Goal: Task Accomplishment & Management: Use online tool/utility

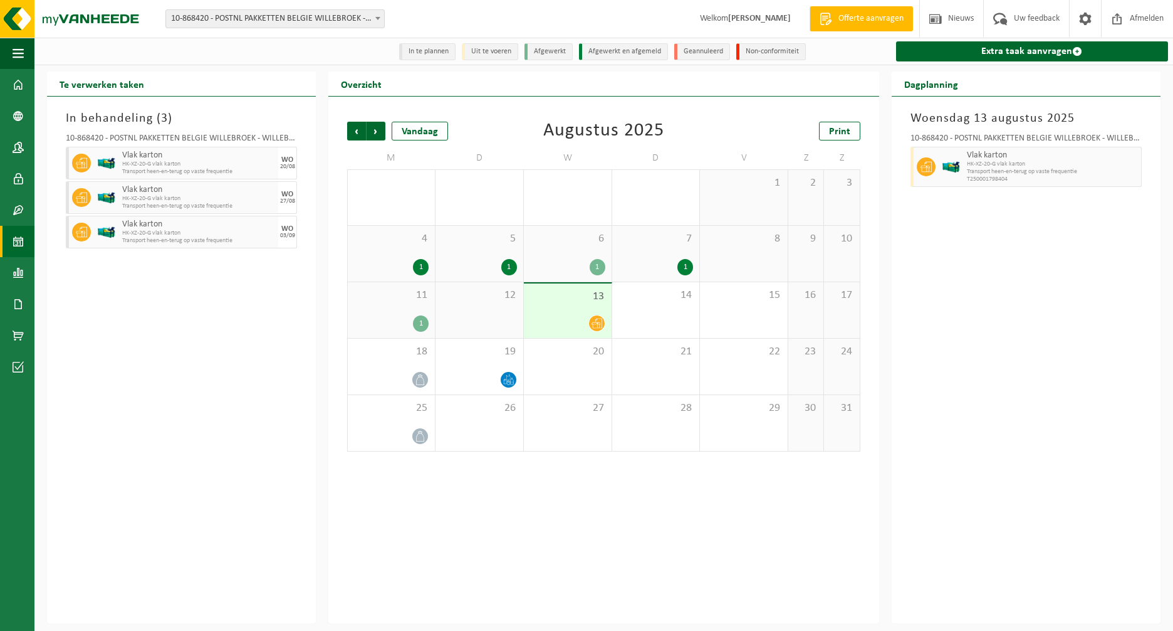
click at [600, 324] on icon at bounding box center [597, 323] width 11 height 11
click at [505, 265] on div "1" at bounding box center [509, 267] width 16 height 16
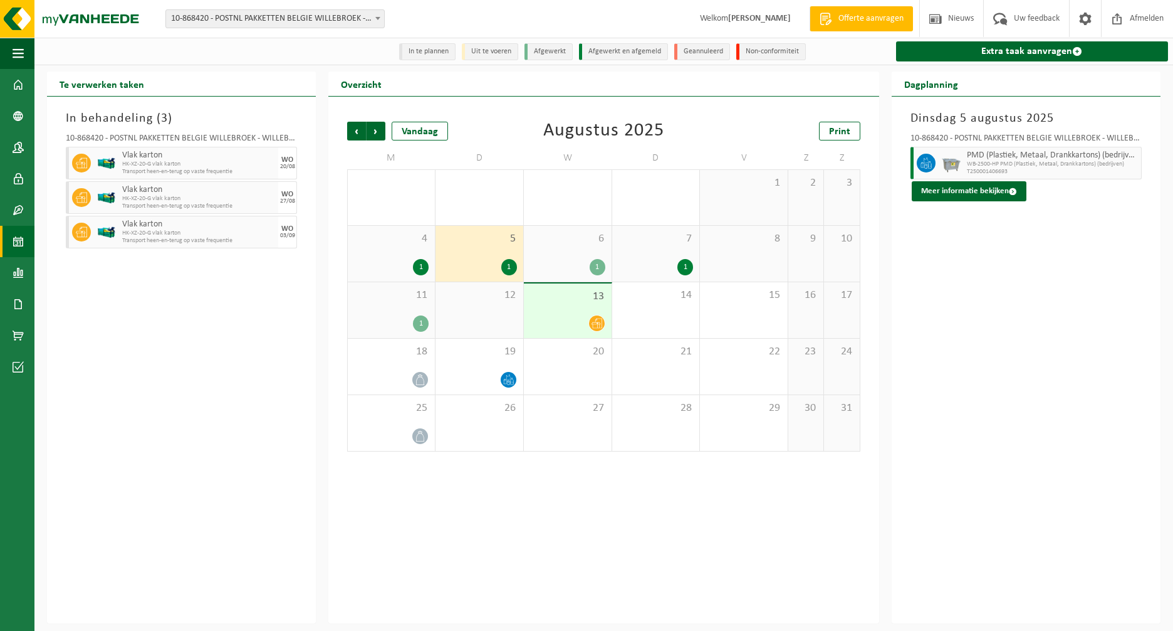
click at [588, 261] on div "1" at bounding box center [567, 267] width 75 height 16
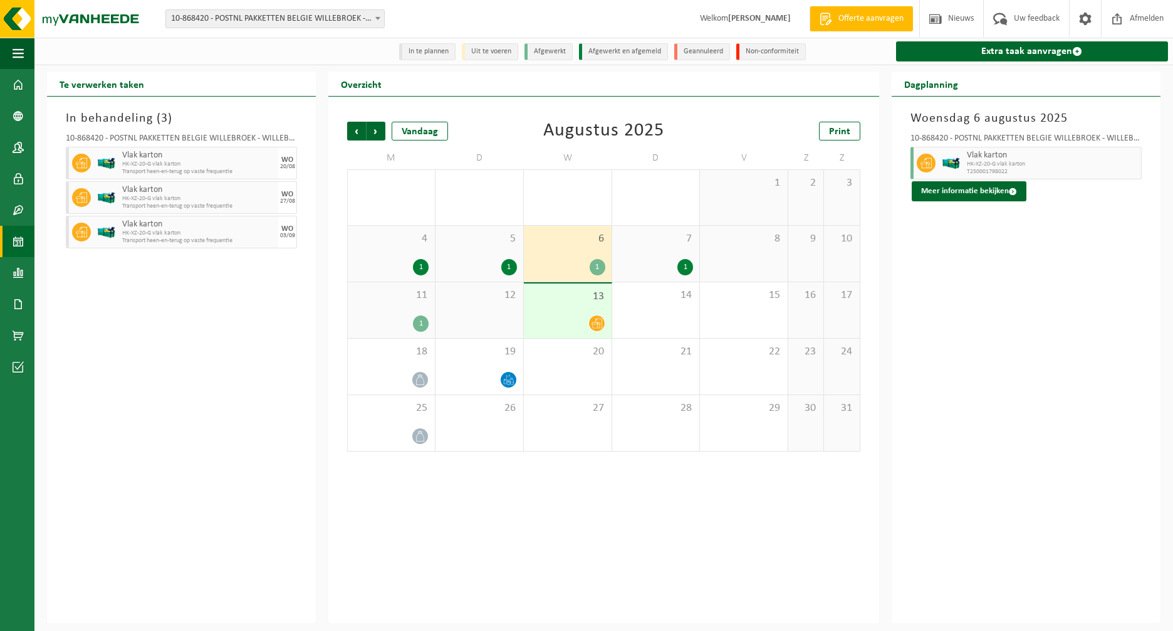
click at [678, 266] on div "1" at bounding box center [686, 267] width 16 height 16
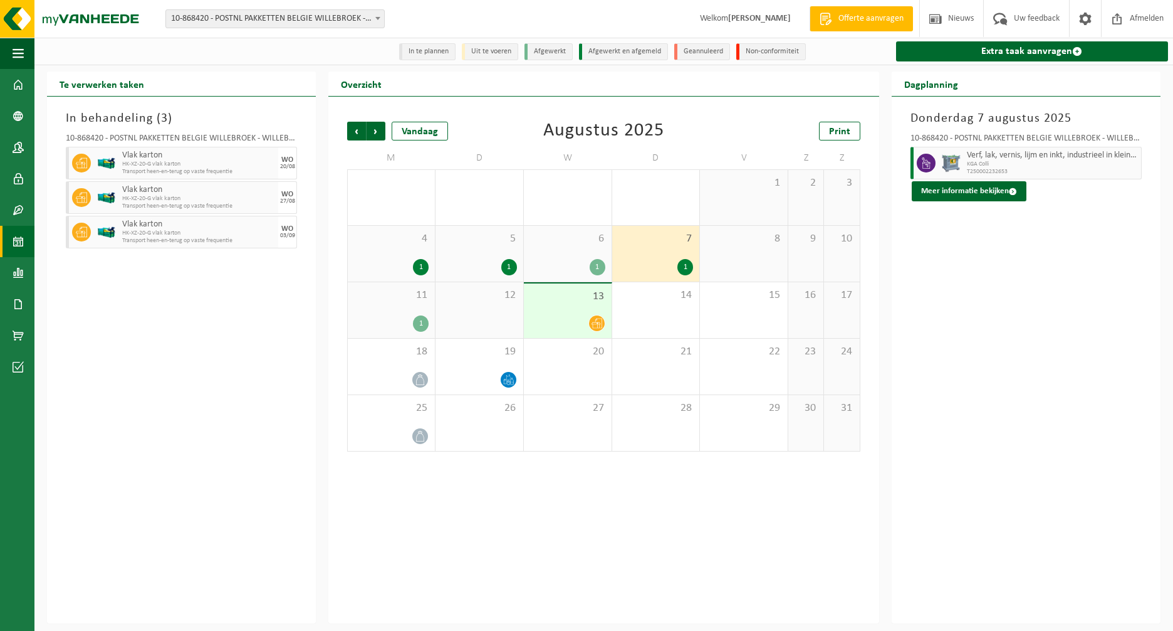
click at [418, 322] on div "1" at bounding box center [421, 323] width 16 height 16
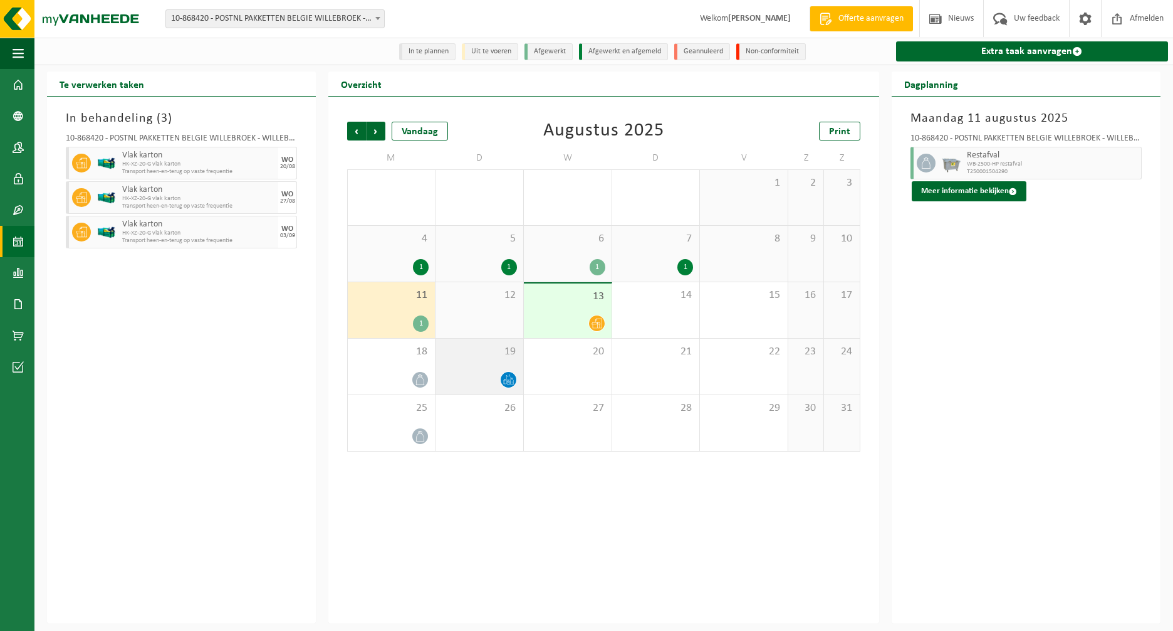
click at [508, 380] on icon at bounding box center [508, 379] width 11 height 11
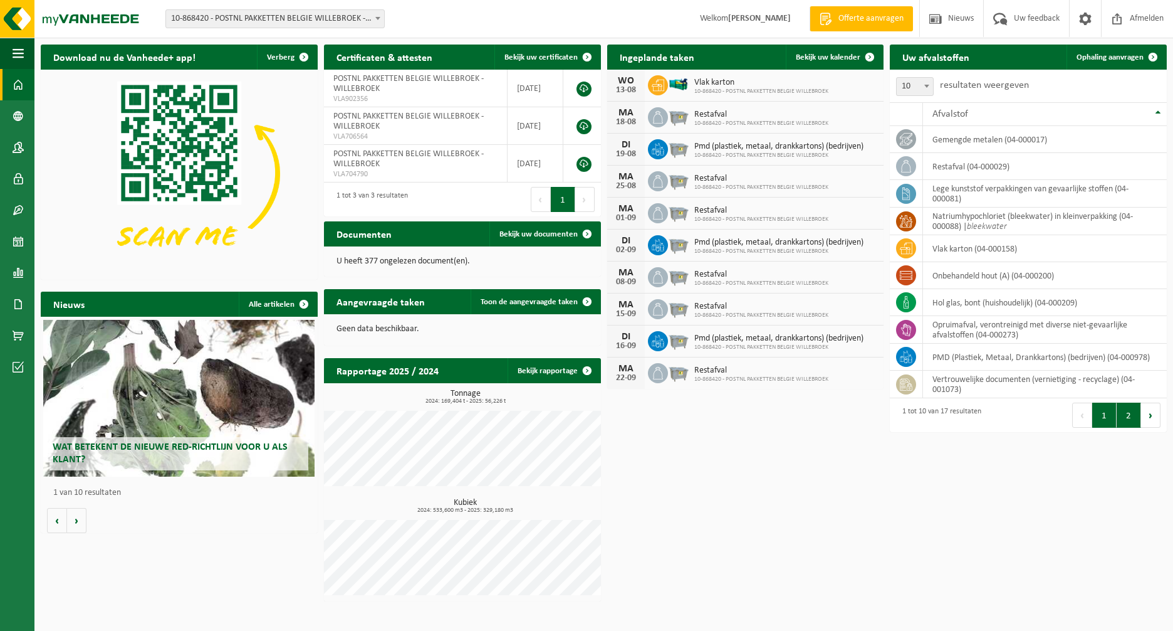
click at [1127, 415] on button "2" at bounding box center [1129, 414] width 24 height 25
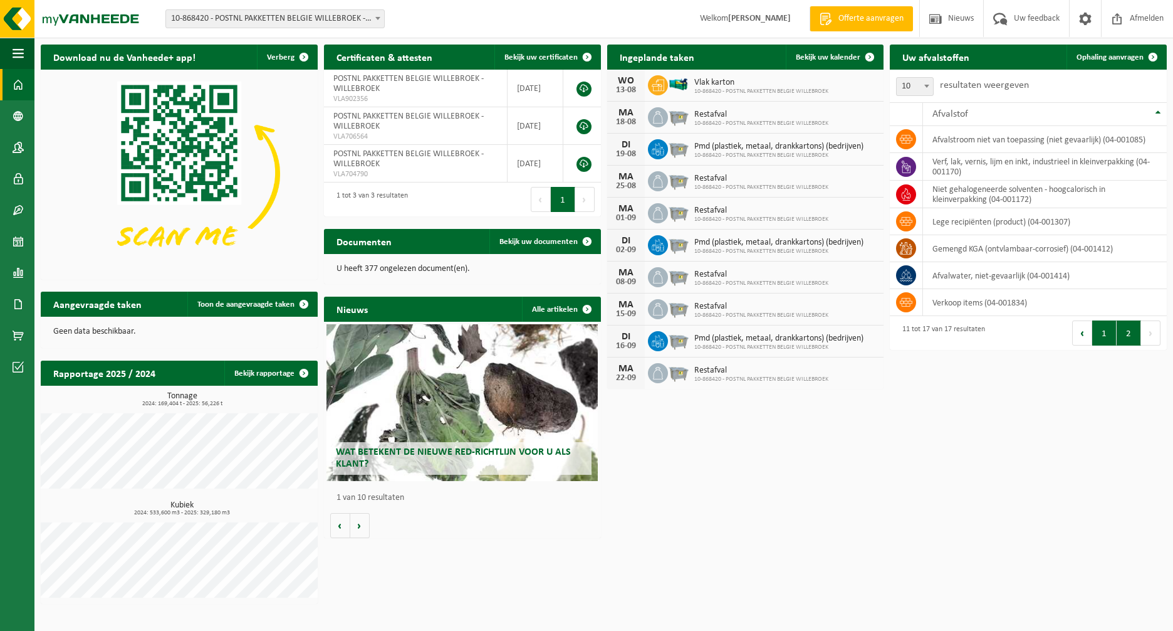
click at [1106, 334] on button "1" at bounding box center [1104, 332] width 24 height 25
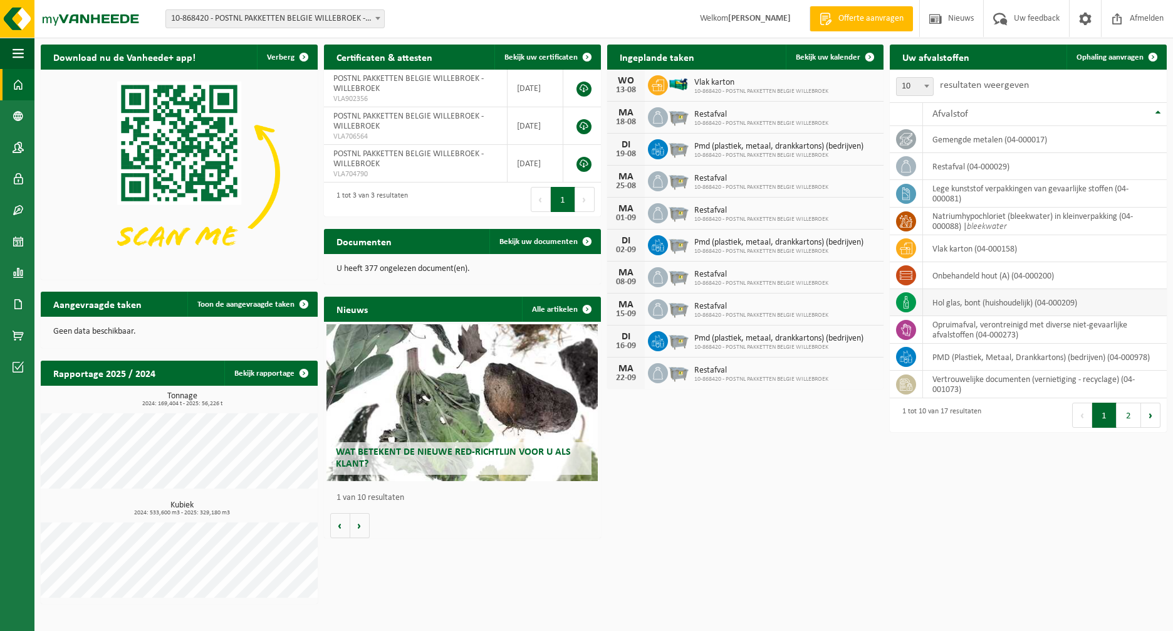
click at [948, 305] on td "hol glas, bont (huishoudelijk) (04-000209)" at bounding box center [1045, 302] width 244 height 27
click at [909, 303] on icon at bounding box center [906, 302] width 5 height 13
click at [904, 305] on icon at bounding box center [906, 302] width 5 height 13
click at [1135, 53] on span "Ophaling aanvragen" at bounding box center [1110, 57] width 67 height 8
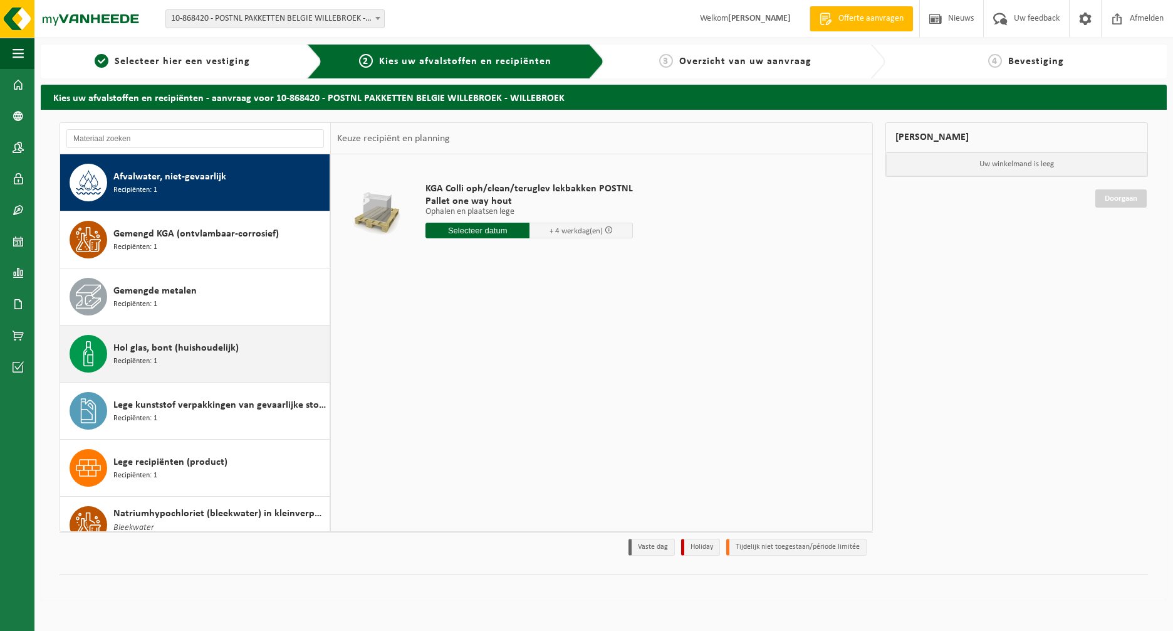
click at [180, 351] on span "Hol glas, bont (huishoudelijk)" at bounding box center [175, 347] width 125 height 15
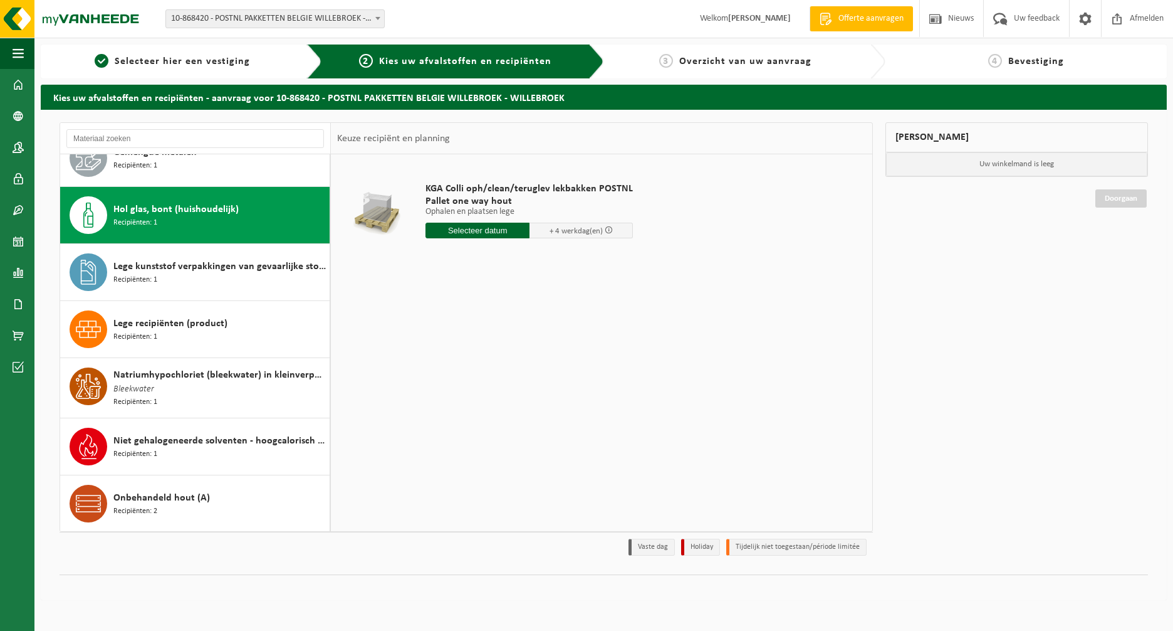
scroll to position [171, 0]
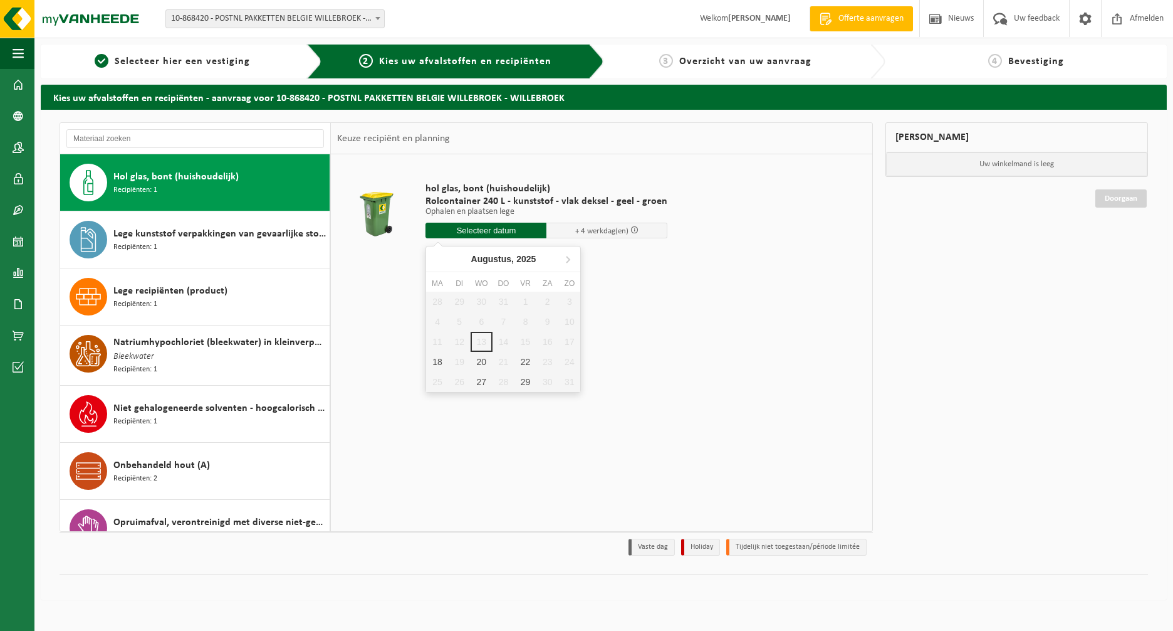
click at [467, 223] on input "text" at bounding box center [486, 231] width 121 height 16
click at [441, 360] on div "18" at bounding box center [437, 362] width 22 height 20
type input "Van [DATE]"
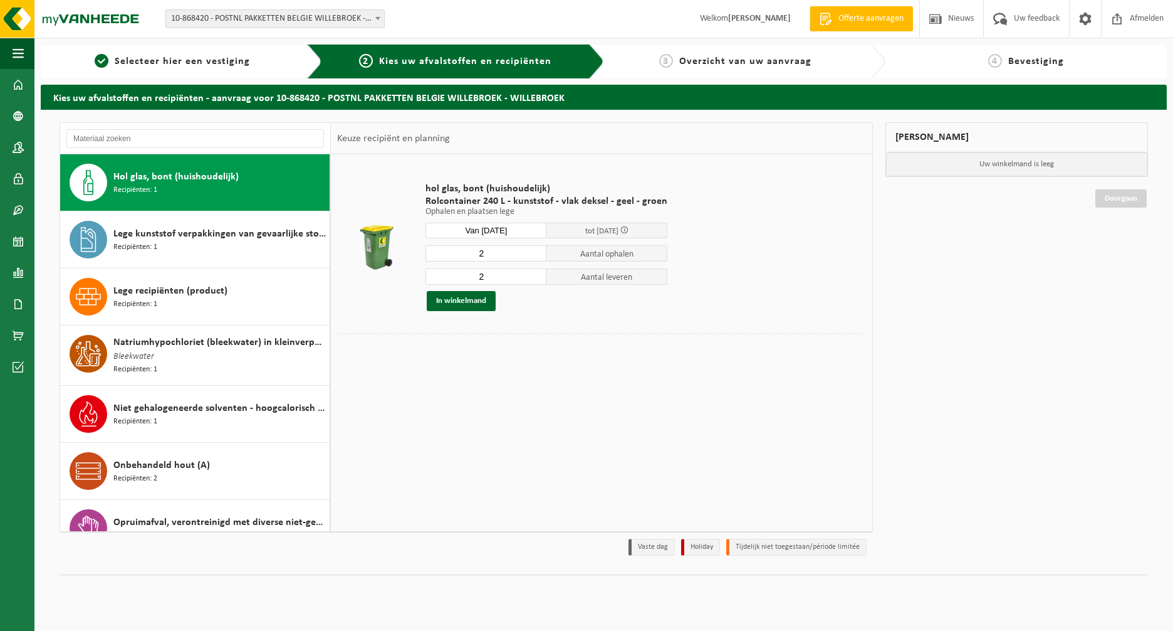
click at [486, 251] on input "2" at bounding box center [486, 253] width 121 height 16
type input "1"
click at [534, 255] on input "1" at bounding box center [486, 253] width 121 height 16
type input "1"
click at [533, 277] on input "1" at bounding box center [486, 276] width 121 height 16
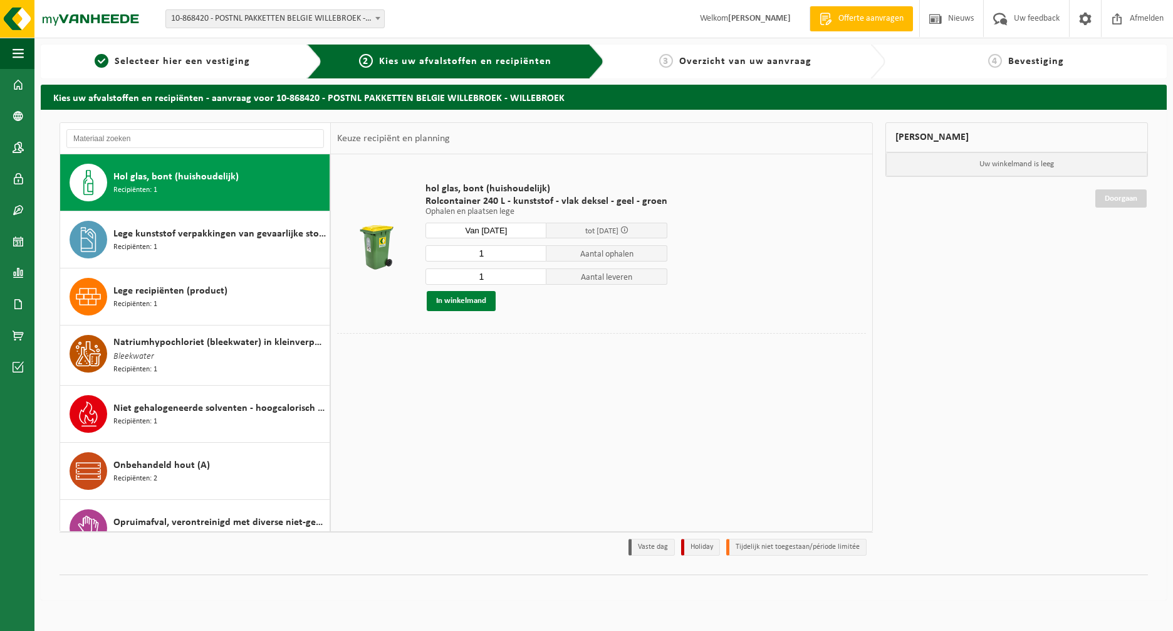
click at [469, 301] on button "In winkelmand" at bounding box center [461, 301] width 69 height 20
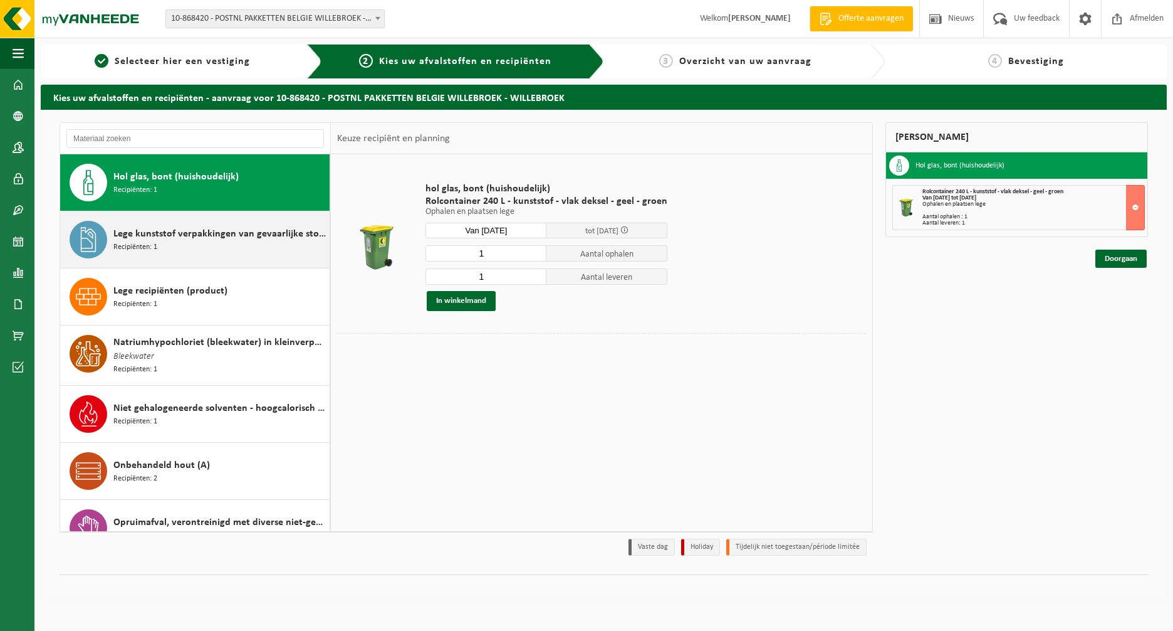
click at [236, 249] on div "Lege kunststof verpakkingen van gevaarlijke stoffen Recipiënten: 1" at bounding box center [219, 240] width 213 height 38
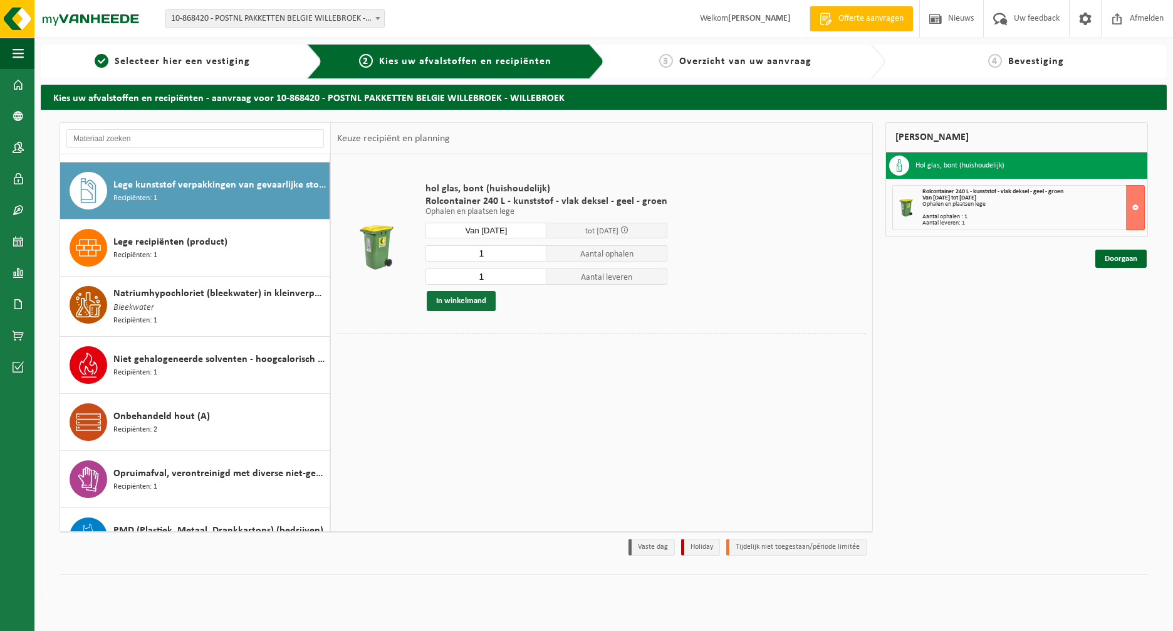
scroll to position [228, 0]
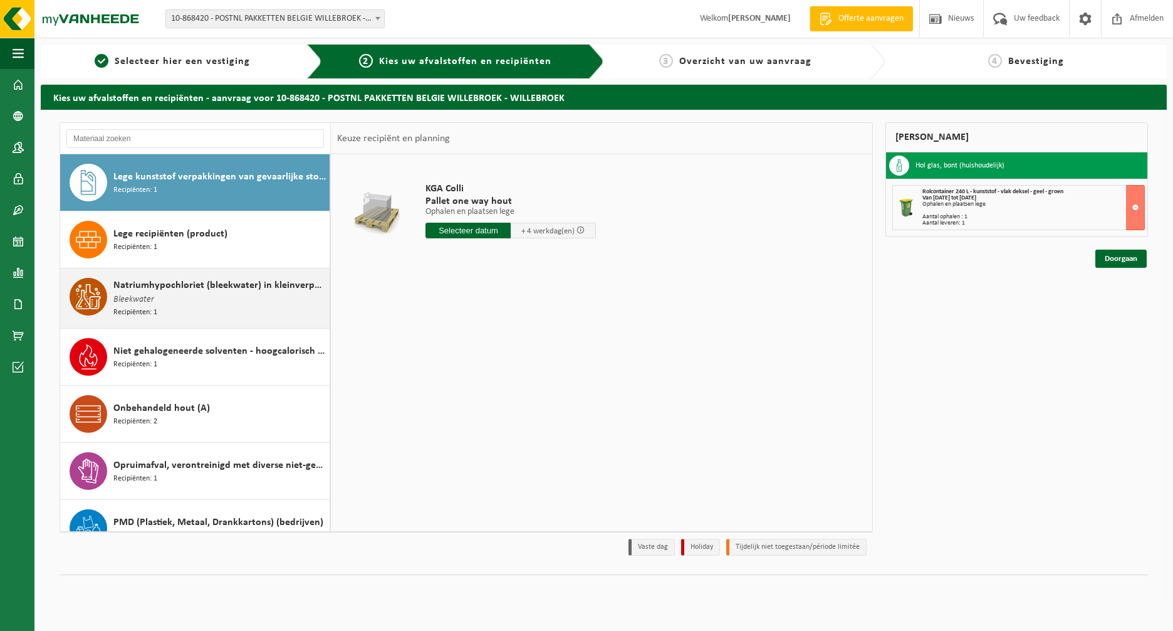
click at [193, 290] on span "Natriumhypochloriet (bleekwater) in kleinverpakking" at bounding box center [219, 285] width 213 height 15
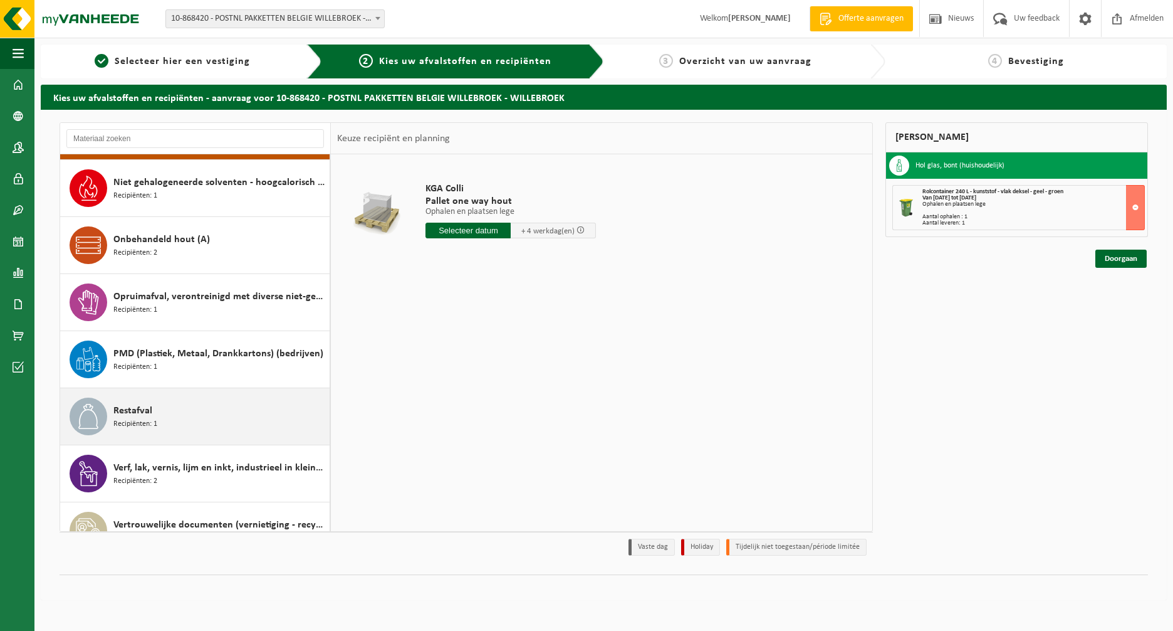
scroll to position [399, 0]
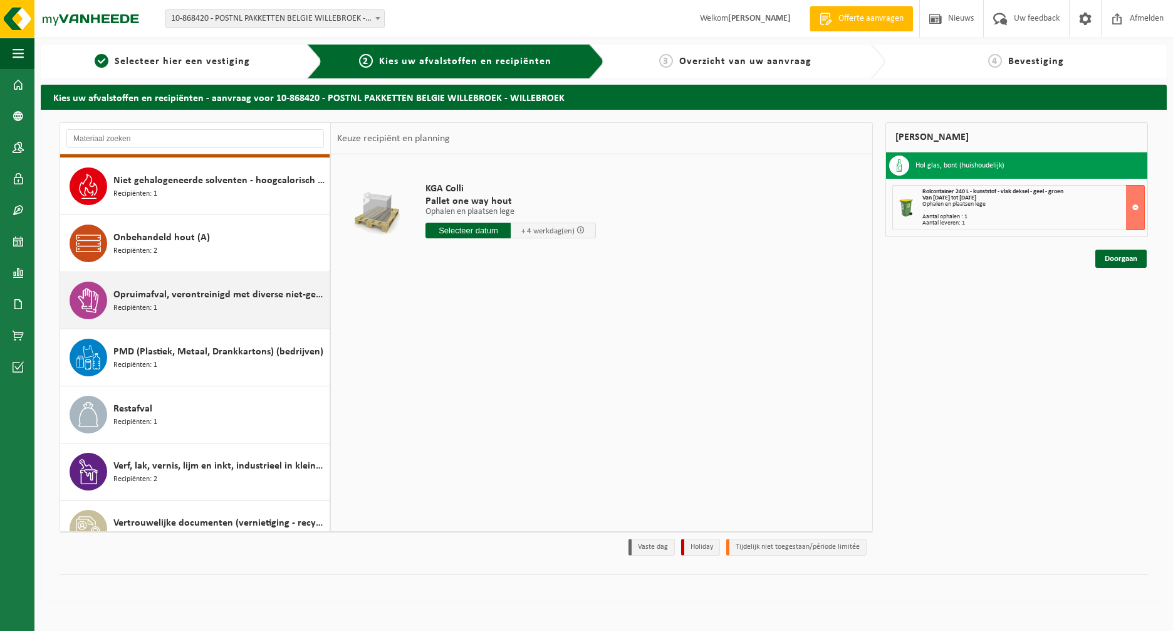
click at [241, 299] on span "Opruimafval, verontreinigd met diverse niet-gevaarlijke afvalstoffen" at bounding box center [219, 294] width 213 height 15
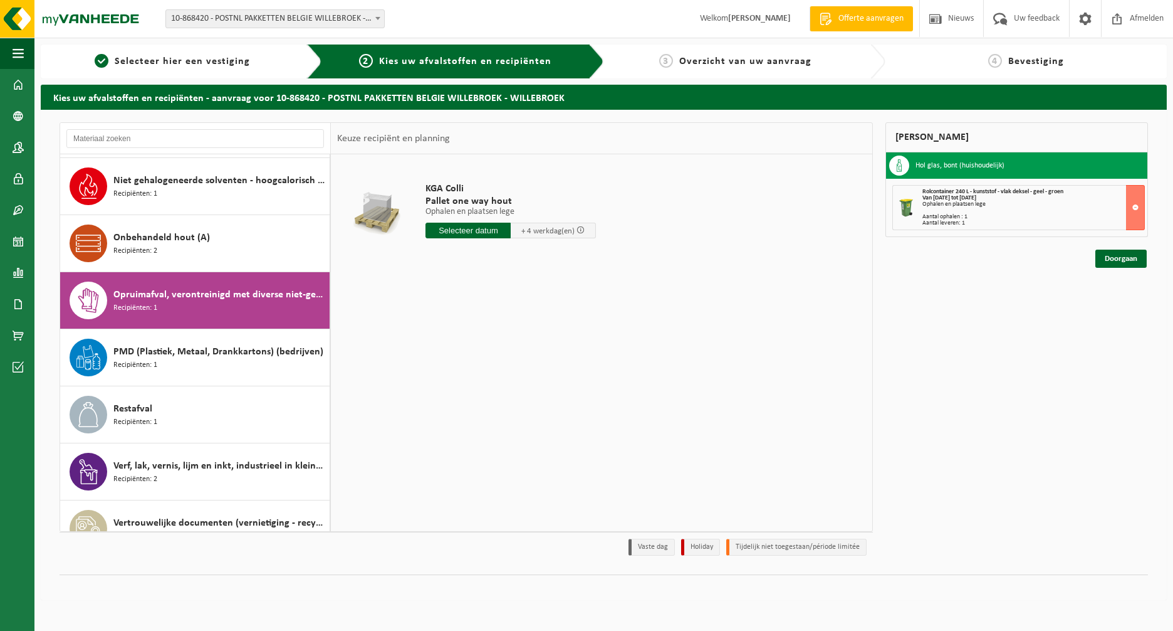
scroll to position [479, 0]
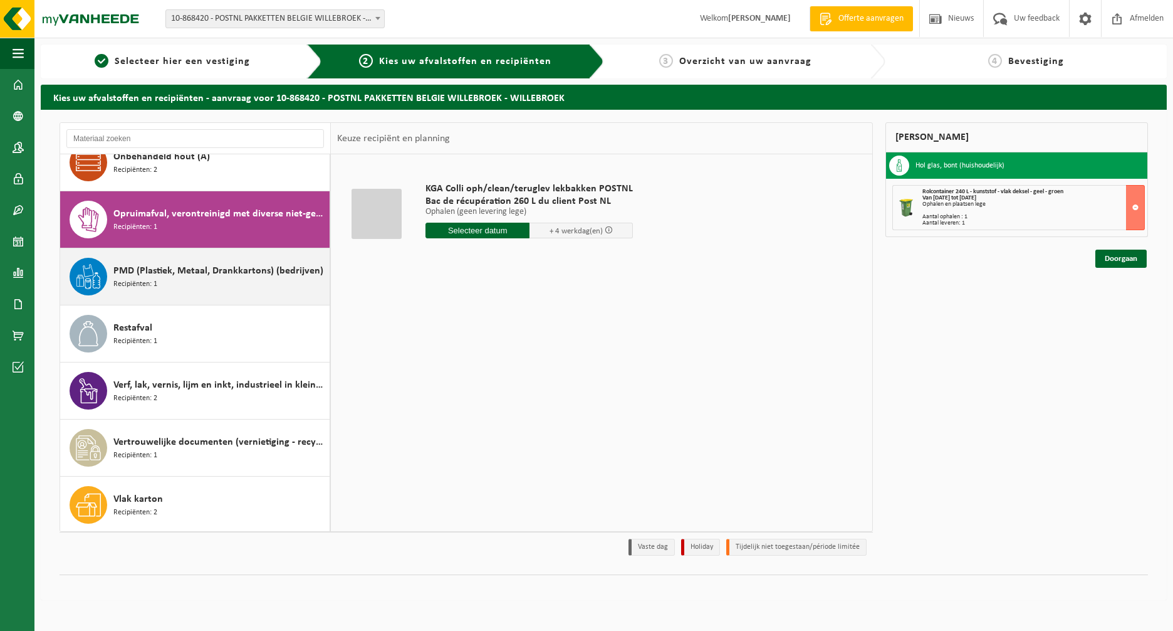
click at [195, 283] on div "PMD (Plastiek, Metaal, Drankkartons) (bedrijven) Recipiënten: 1" at bounding box center [219, 277] width 213 height 38
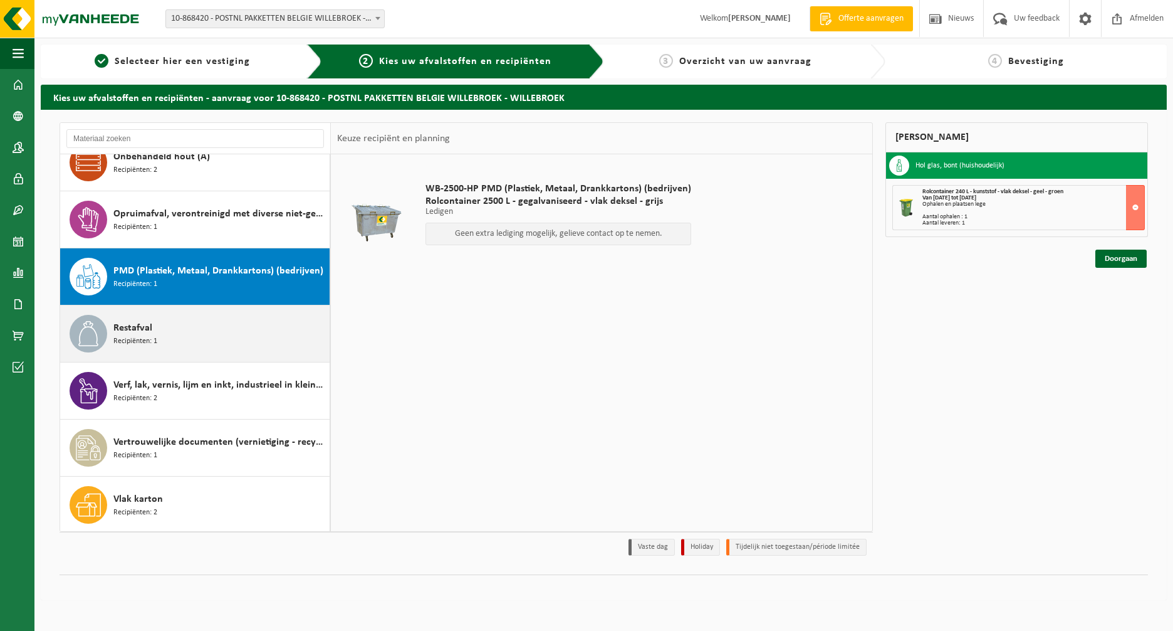
click at [197, 328] on div "Restafval Recipiënten: 1" at bounding box center [219, 334] width 213 height 38
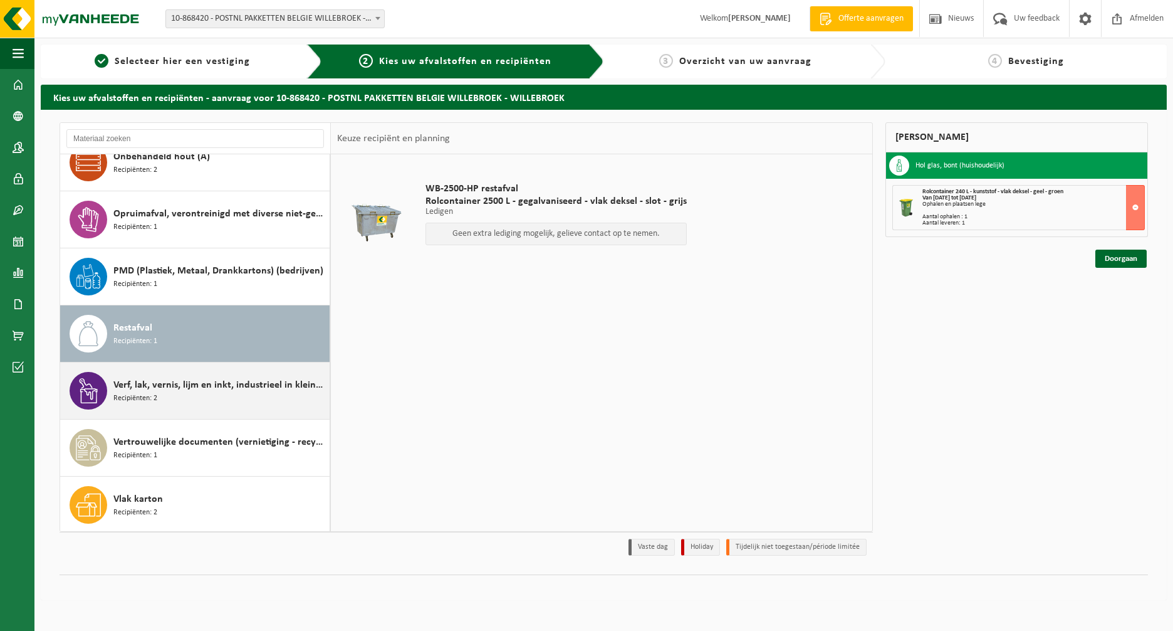
click at [253, 397] on div "Verf, lak, vernis, lijm en inkt, industrieel in kleinverpakking Recipiënten: 2" at bounding box center [219, 391] width 213 height 38
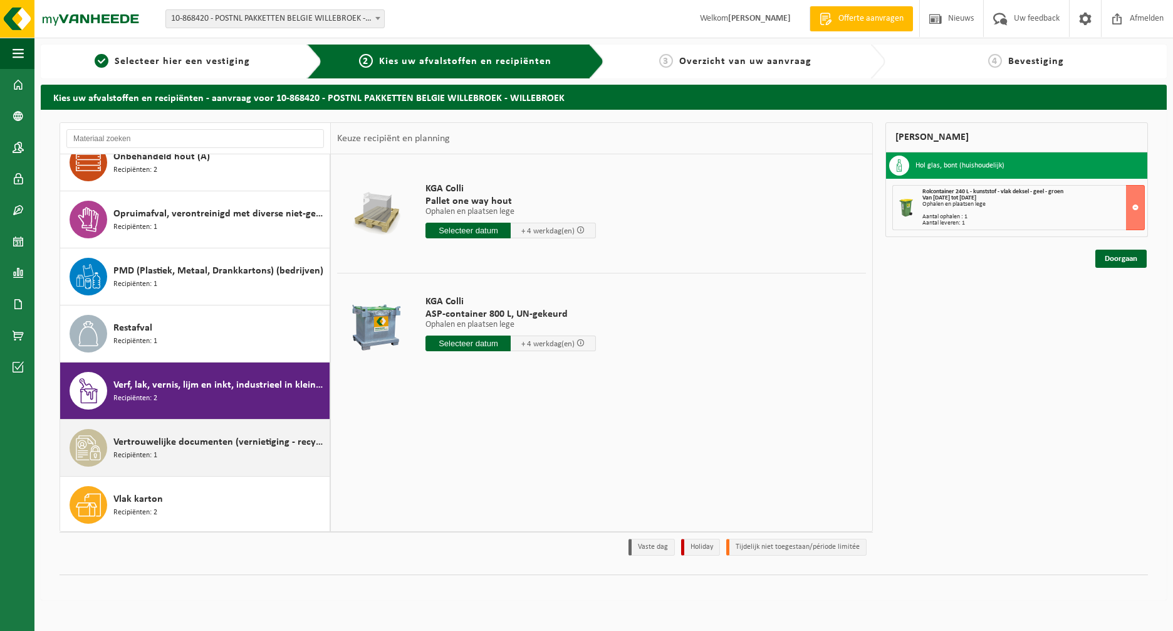
click at [187, 434] on span "Vertrouwelijke documenten (vernietiging - recyclage)" at bounding box center [219, 441] width 213 height 15
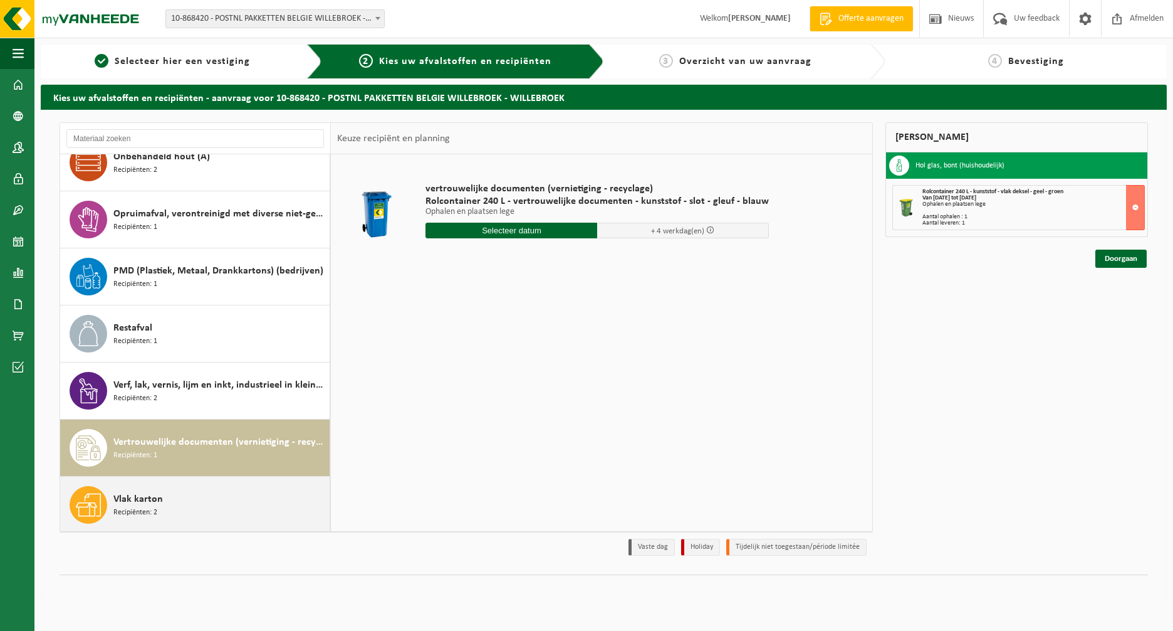
click at [187, 479] on div "Vlak karton Recipiënten: 2" at bounding box center [195, 504] width 270 height 56
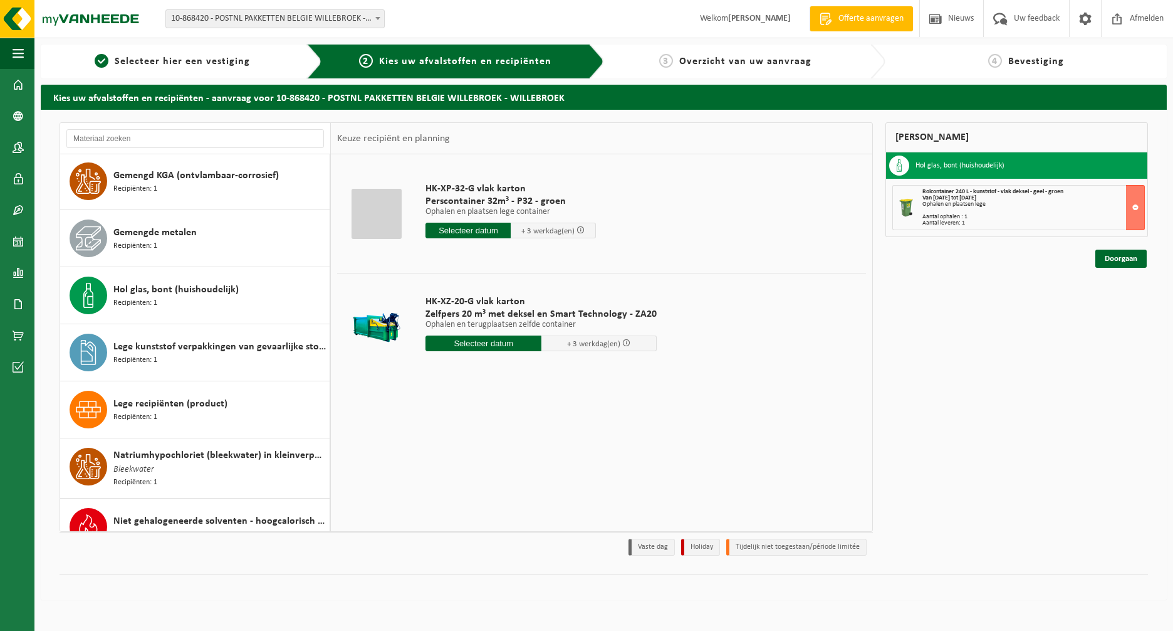
scroll to position [0, 0]
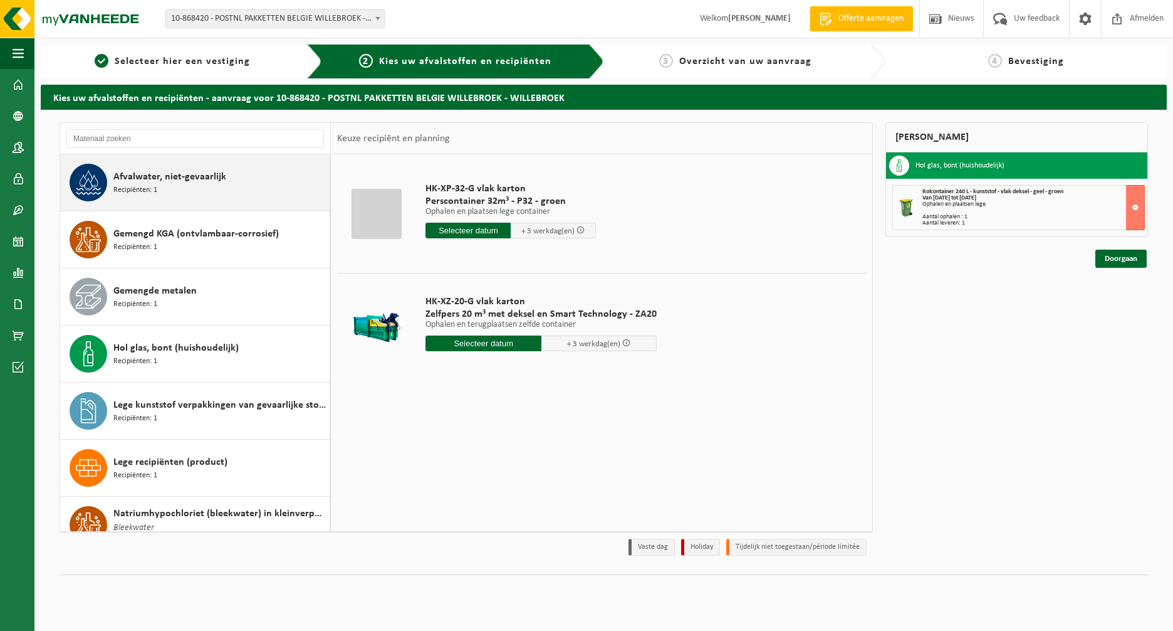
click at [194, 180] on span "Afvalwater, niet-gevaarlijk" at bounding box center [169, 176] width 113 height 15
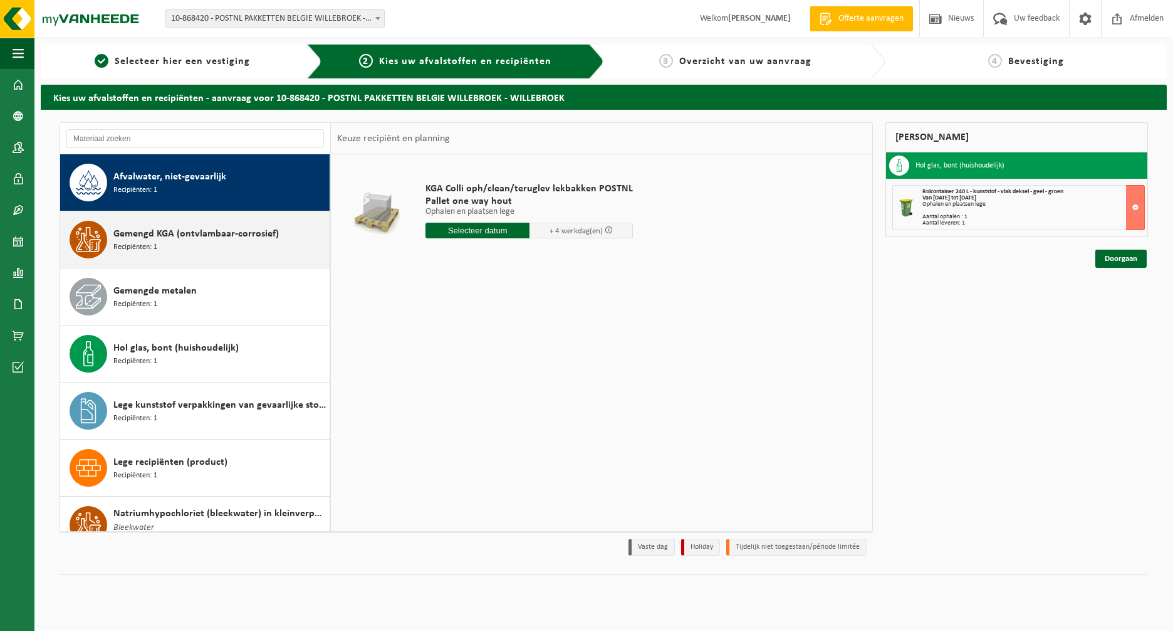
click at [259, 242] on div "Gemengd KGA (ontvlambaar-corrosief) Recipiënten: 1" at bounding box center [219, 240] width 213 height 38
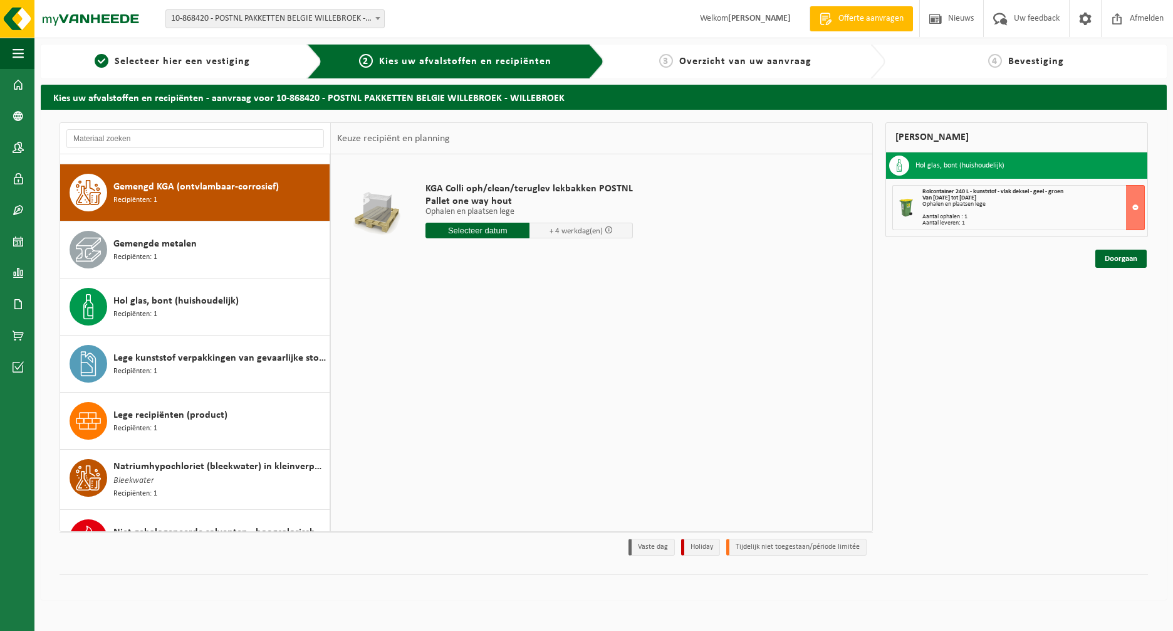
scroll to position [57, 0]
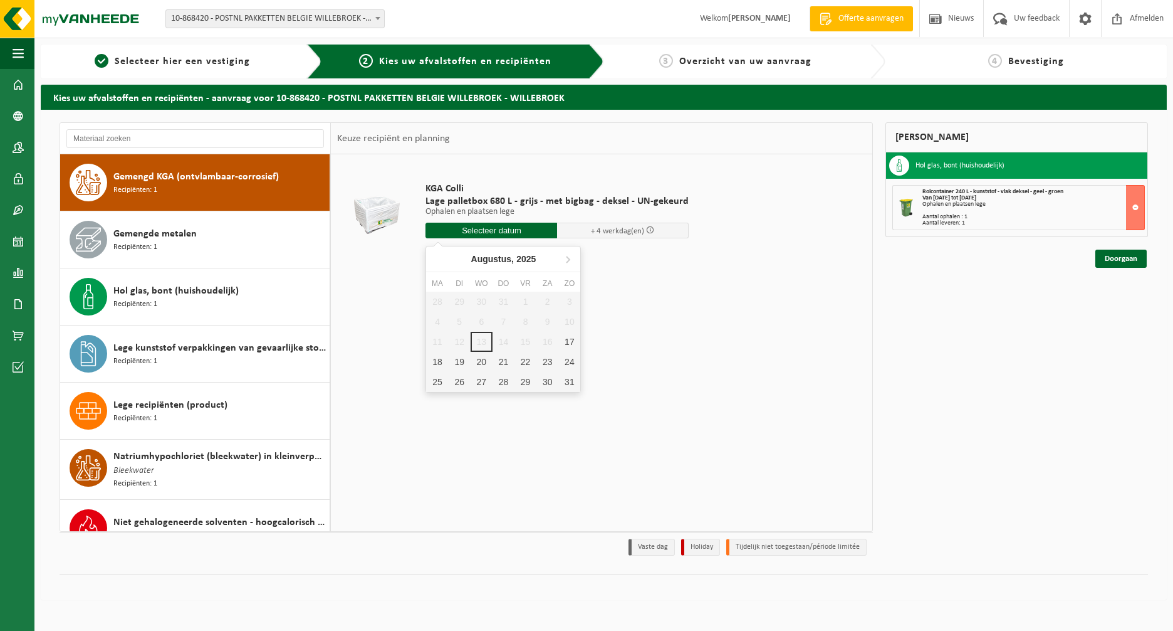
click at [489, 224] on input "text" at bounding box center [492, 231] width 132 height 16
click at [441, 364] on div "18" at bounding box center [437, 362] width 22 height 20
type input "Van [DATE]"
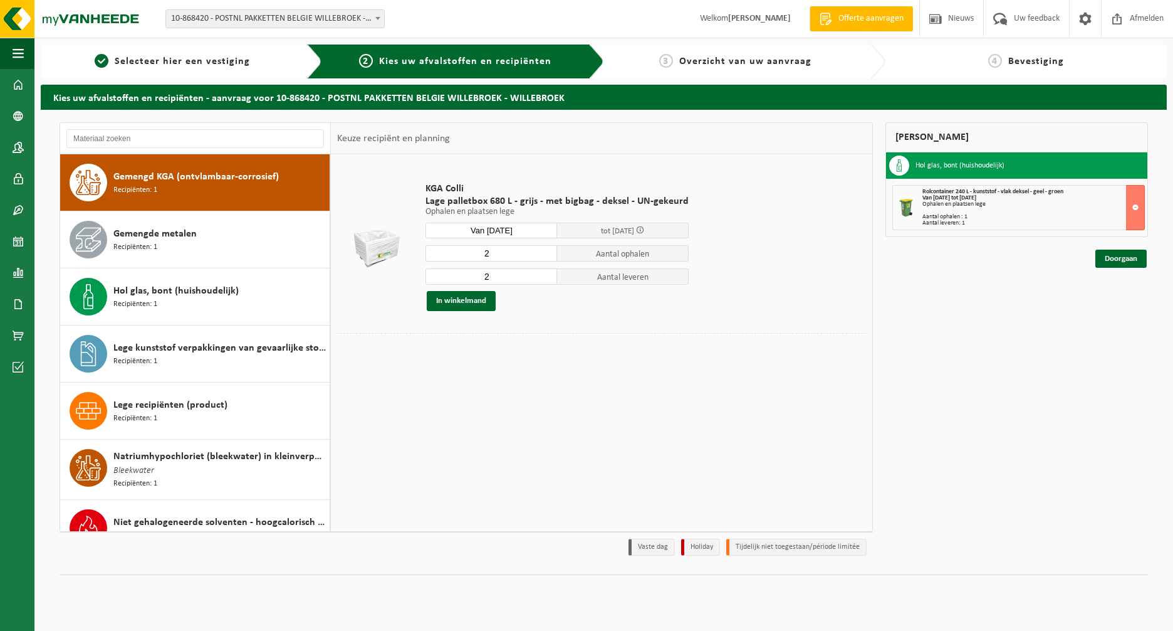
click at [532, 258] on input "2" at bounding box center [492, 253] width 132 height 16
type input "1"
click at [541, 254] on input "1" at bounding box center [492, 253] width 132 height 16
click at [544, 276] on input "1" at bounding box center [492, 276] width 132 height 16
click at [546, 279] on input "0" at bounding box center [492, 276] width 132 height 16
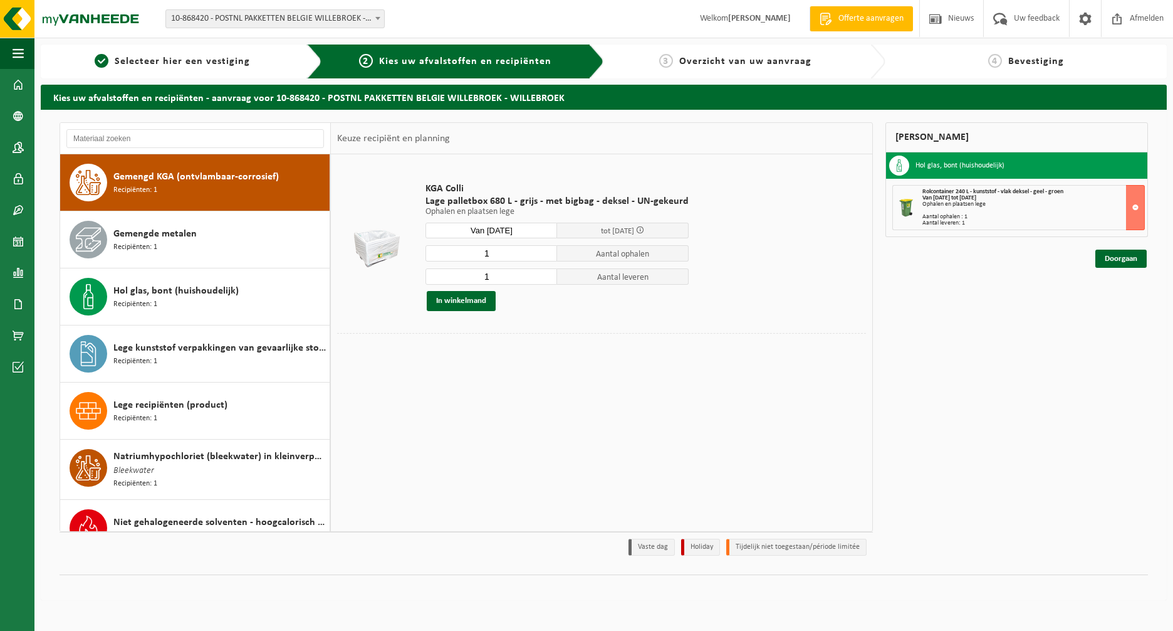
type input "1"
click at [547, 275] on input "1" at bounding box center [492, 276] width 132 height 16
click at [482, 301] on button "In winkelmand" at bounding box center [461, 301] width 69 height 20
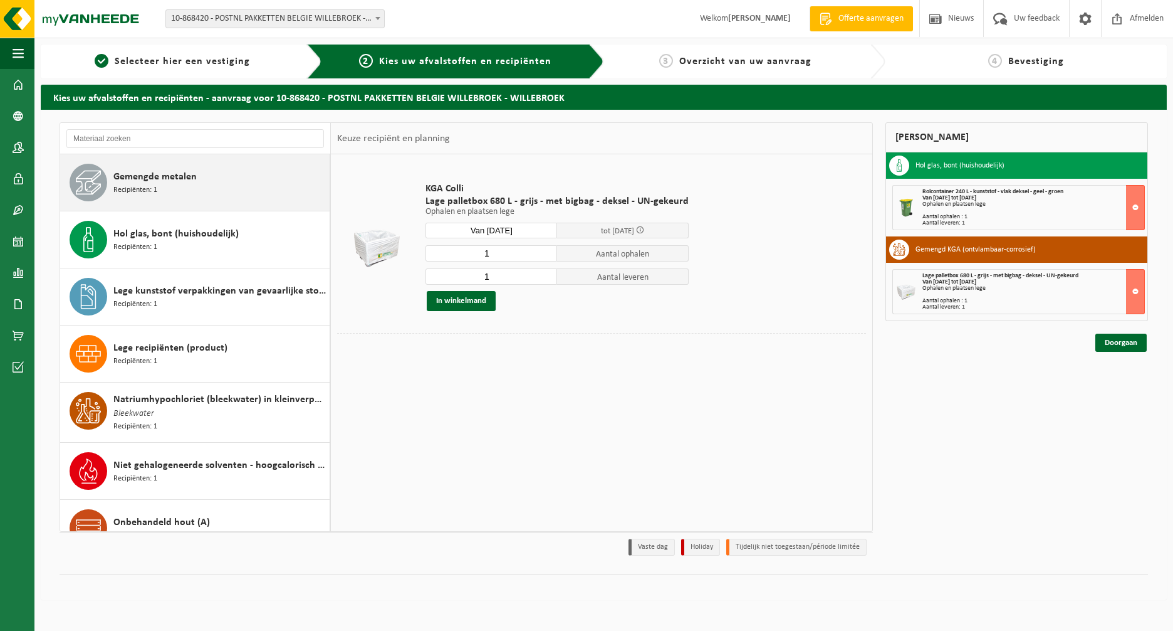
scroll to position [113, 0]
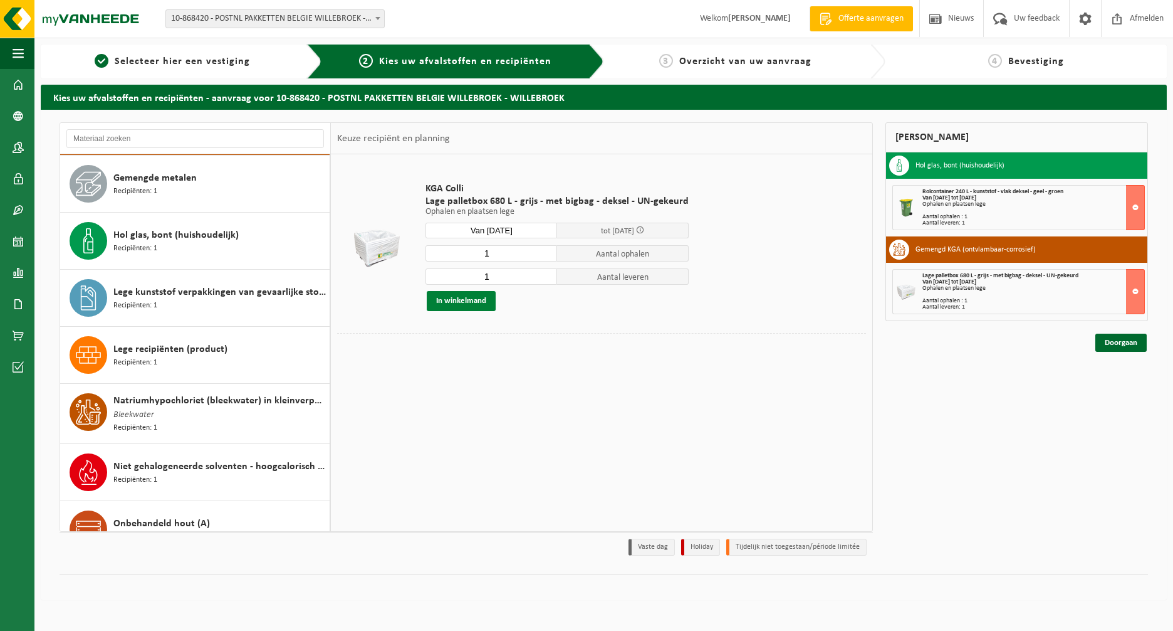
click at [459, 303] on button "In winkelmand" at bounding box center [461, 301] width 69 height 20
click at [1124, 335] on link "Doorgaan" at bounding box center [1121, 342] width 51 height 18
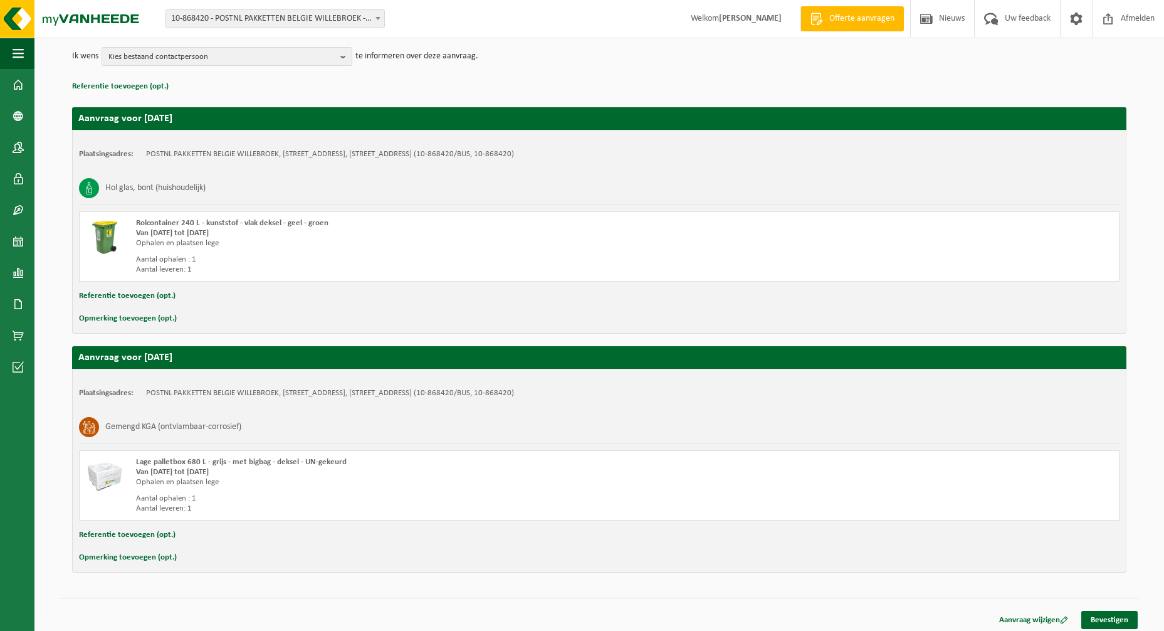
scroll to position [156, 0]
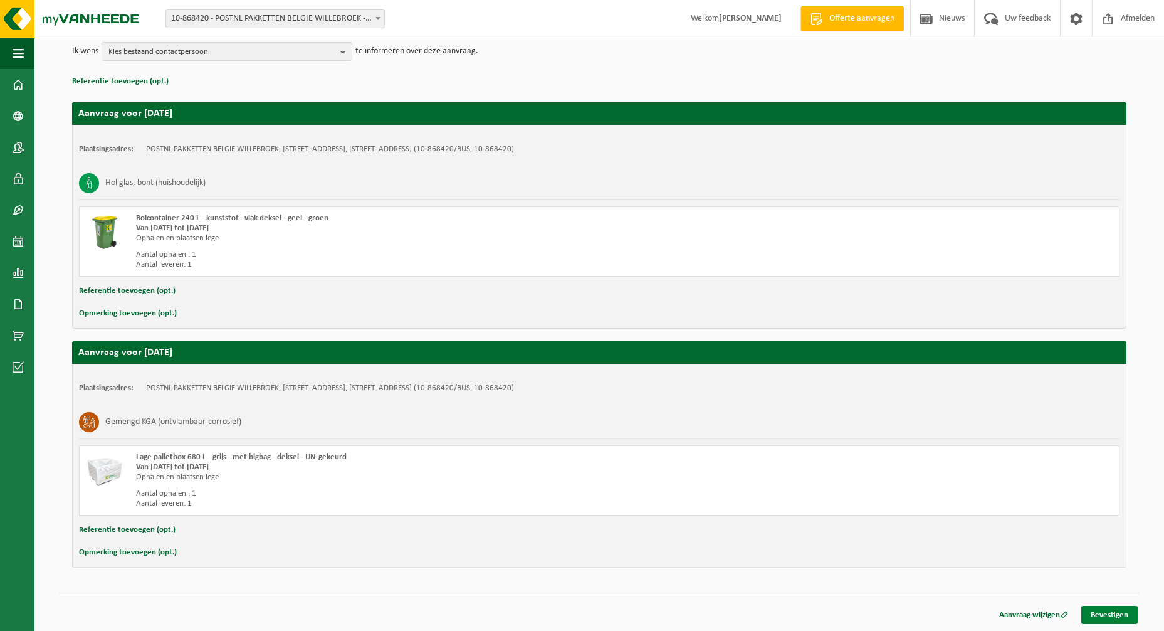
click at [1103, 616] on link "Bevestigen" at bounding box center [1109, 614] width 56 height 18
